Goal: Communication & Community: Participate in discussion

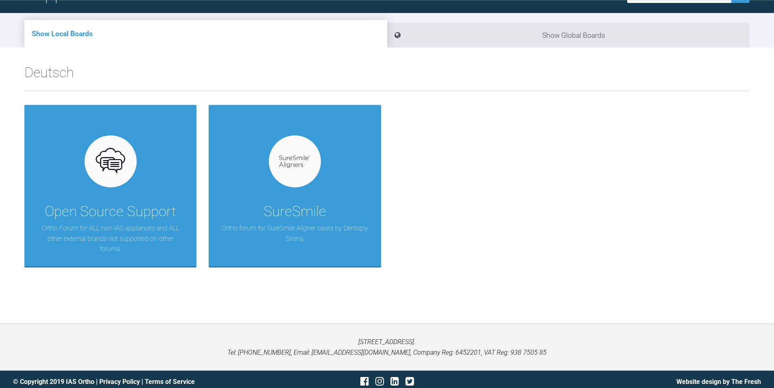
scroll to position [83, 0]
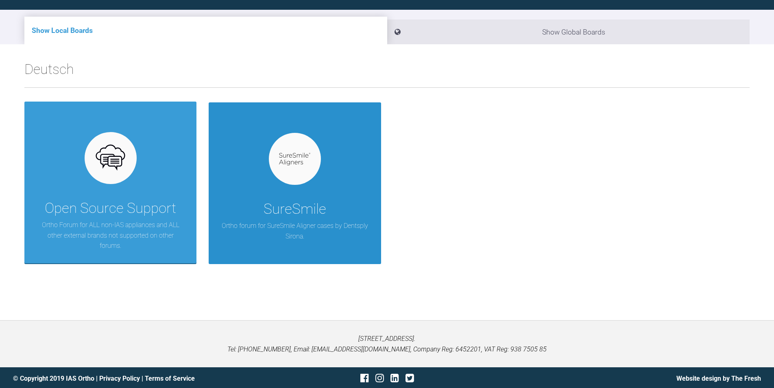
click at [290, 190] on div "SureSmile Ortho forum for SureSmile Aligner cases by Dentsply Sirona." at bounding box center [295, 183] width 172 height 162
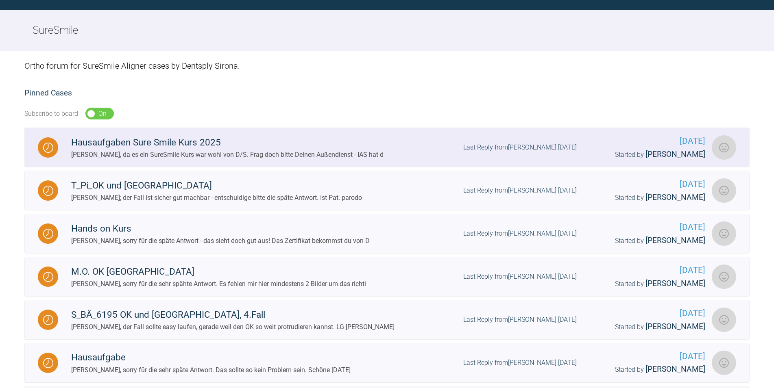
click at [214, 147] on div "Hausaufgaben Sure Smile Kurs 2025" at bounding box center [227, 142] width 312 height 15
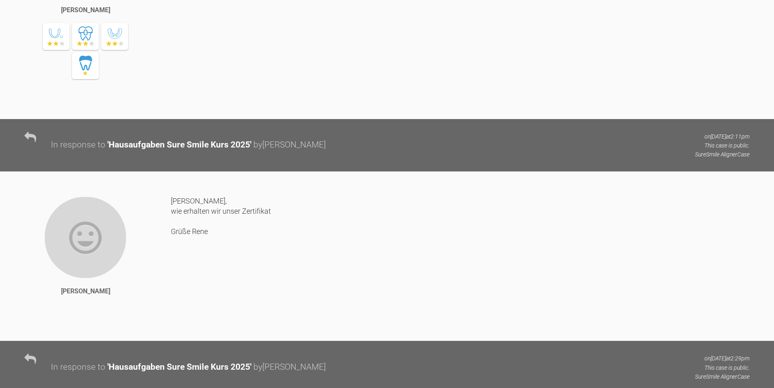
scroll to position [539, 0]
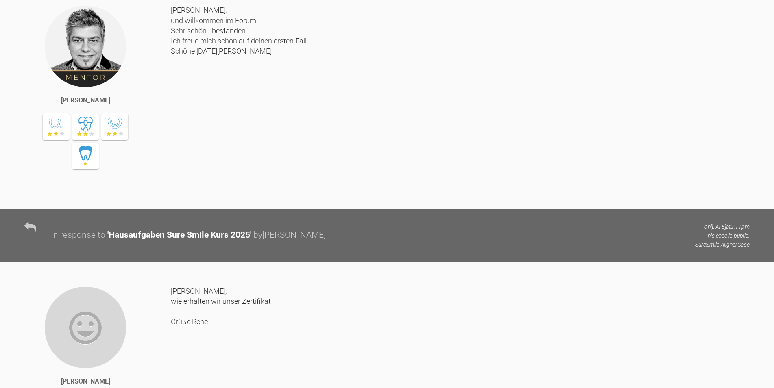
scroll to position [83, 0]
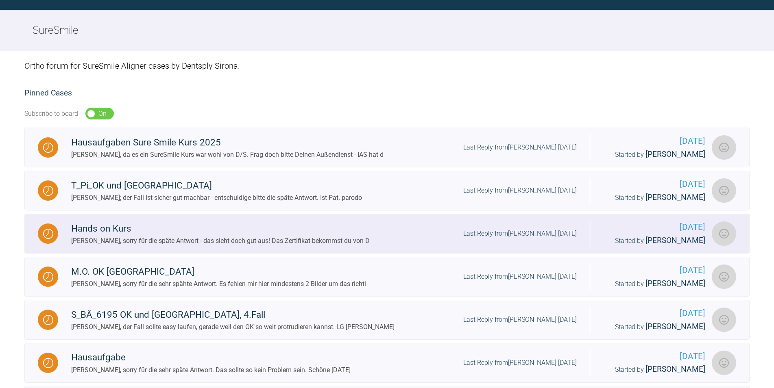
click at [117, 226] on div "Hands on Kurs" at bounding box center [220, 229] width 299 height 15
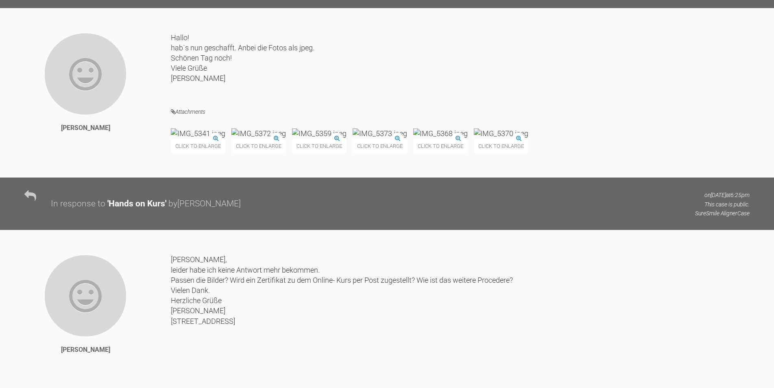
scroll to position [826, 0]
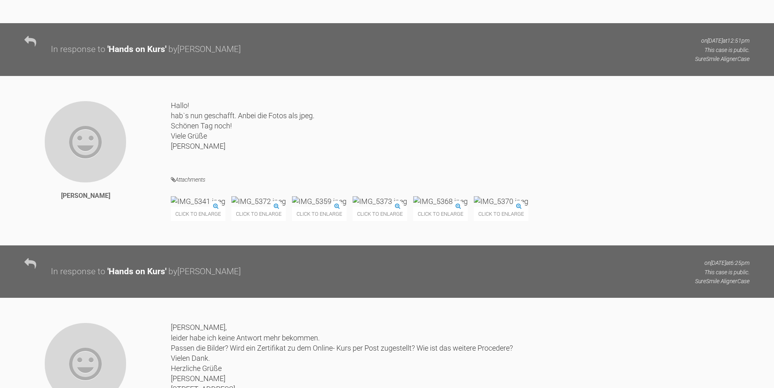
click at [208, 207] on img at bounding box center [198, 201] width 54 height 10
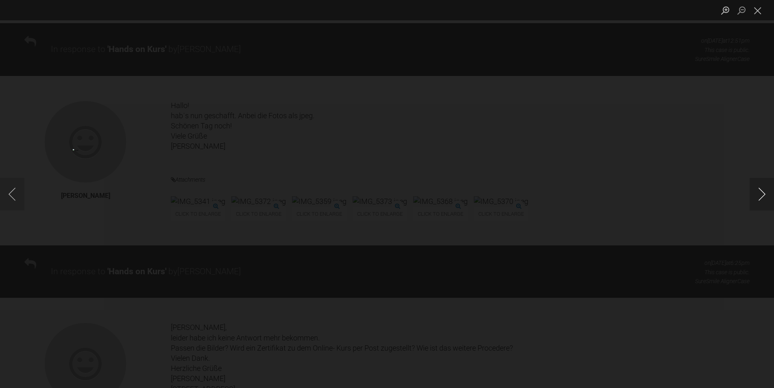
click at [758, 198] on button "Next image" at bounding box center [762, 194] width 24 height 33
click at [758, 196] on button "Next image" at bounding box center [762, 194] width 24 height 33
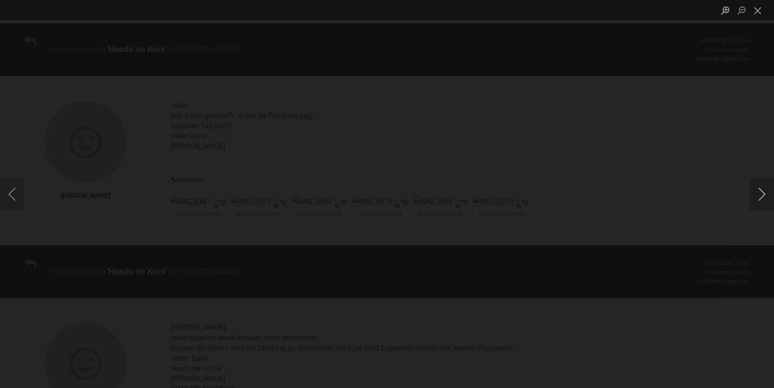
click at [758, 196] on button "Next image" at bounding box center [762, 194] width 24 height 33
click at [751, 8] on button "Close lightbox" at bounding box center [758, 10] width 16 height 14
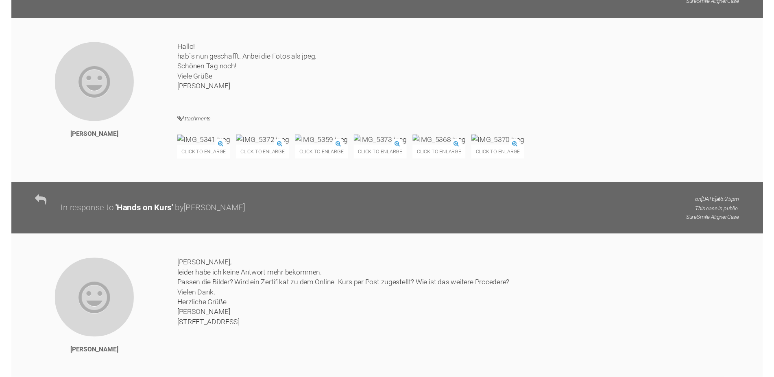
scroll to position [868, 0]
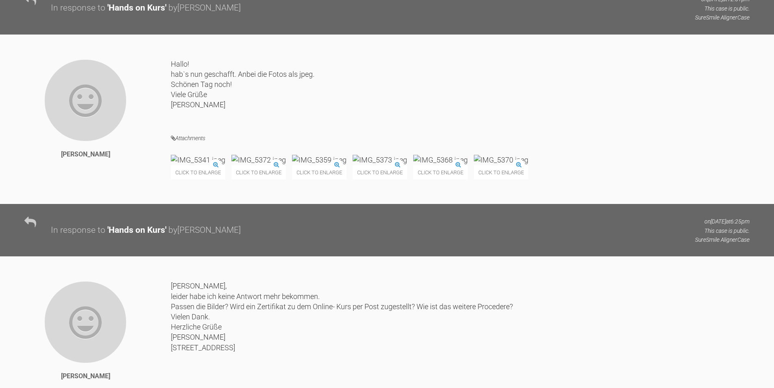
click at [196, 165] on img at bounding box center [198, 160] width 54 height 10
